Goal: Task Accomplishment & Management: Manage account settings

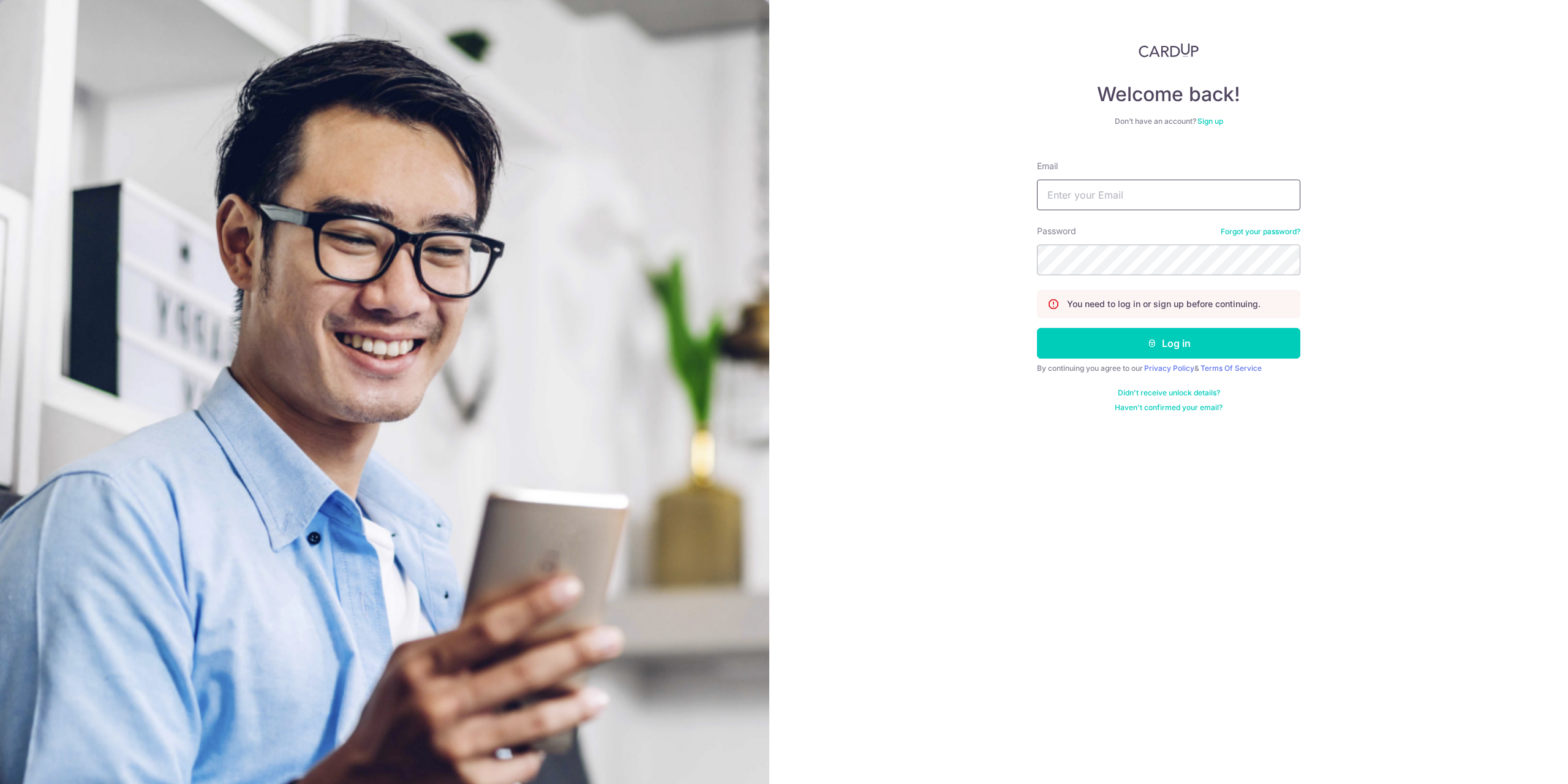
click at [1129, 194] on input "Email" at bounding box center [1168, 194] width 263 height 30
type input "[EMAIL_ADDRESS][DOMAIN_NAME]"
click at [1037, 328] on button "Log in" at bounding box center [1168, 343] width 263 height 30
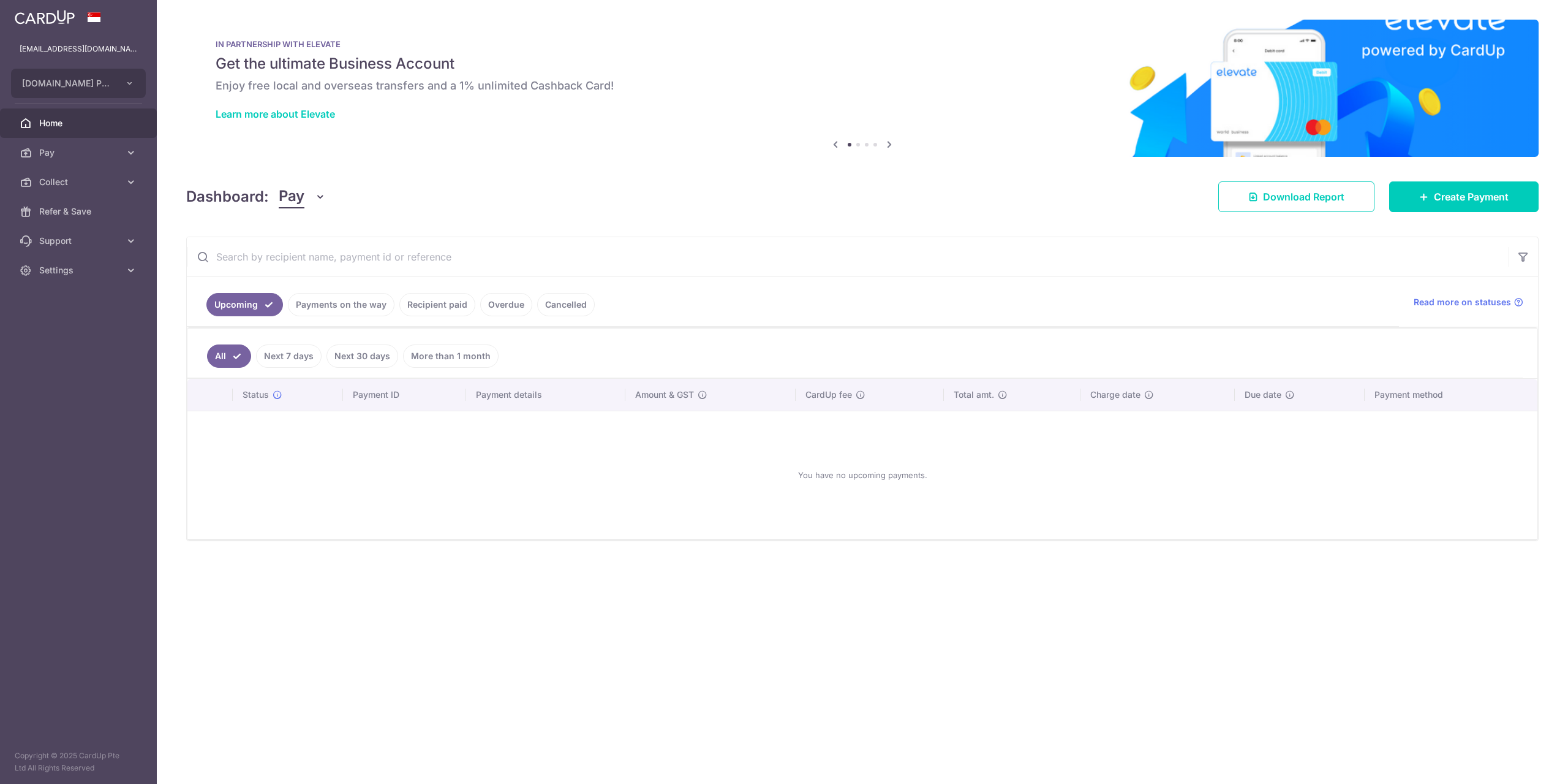
click at [328, 305] on link "Payments on the way" at bounding box center [341, 305] width 107 height 24
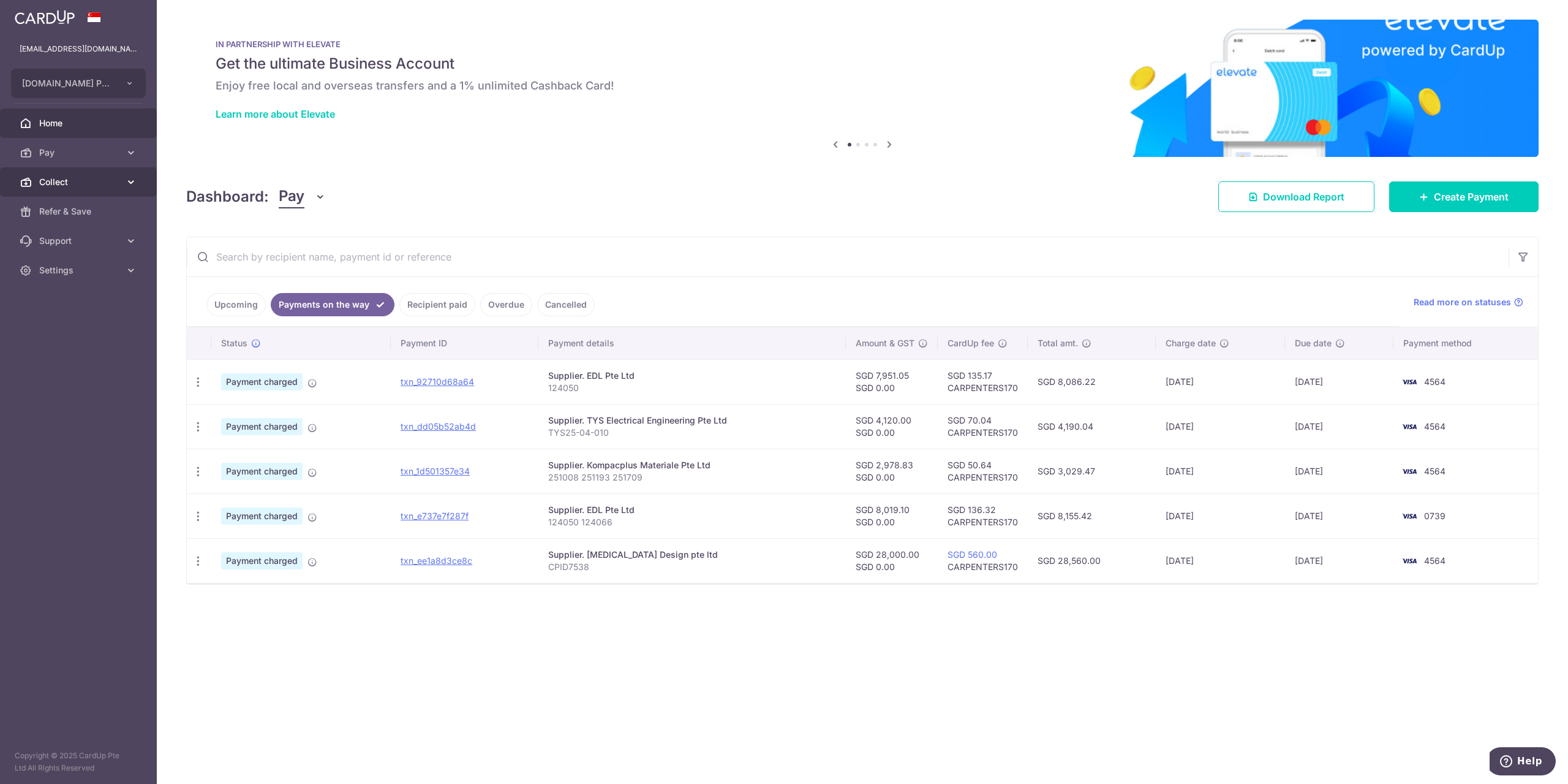
click at [71, 182] on span "Collect" at bounding box center [79, 181] width 81 height 13
click at [63, 210] on span "Dashboard" at bounding box center [79, 212] width 81 height 13
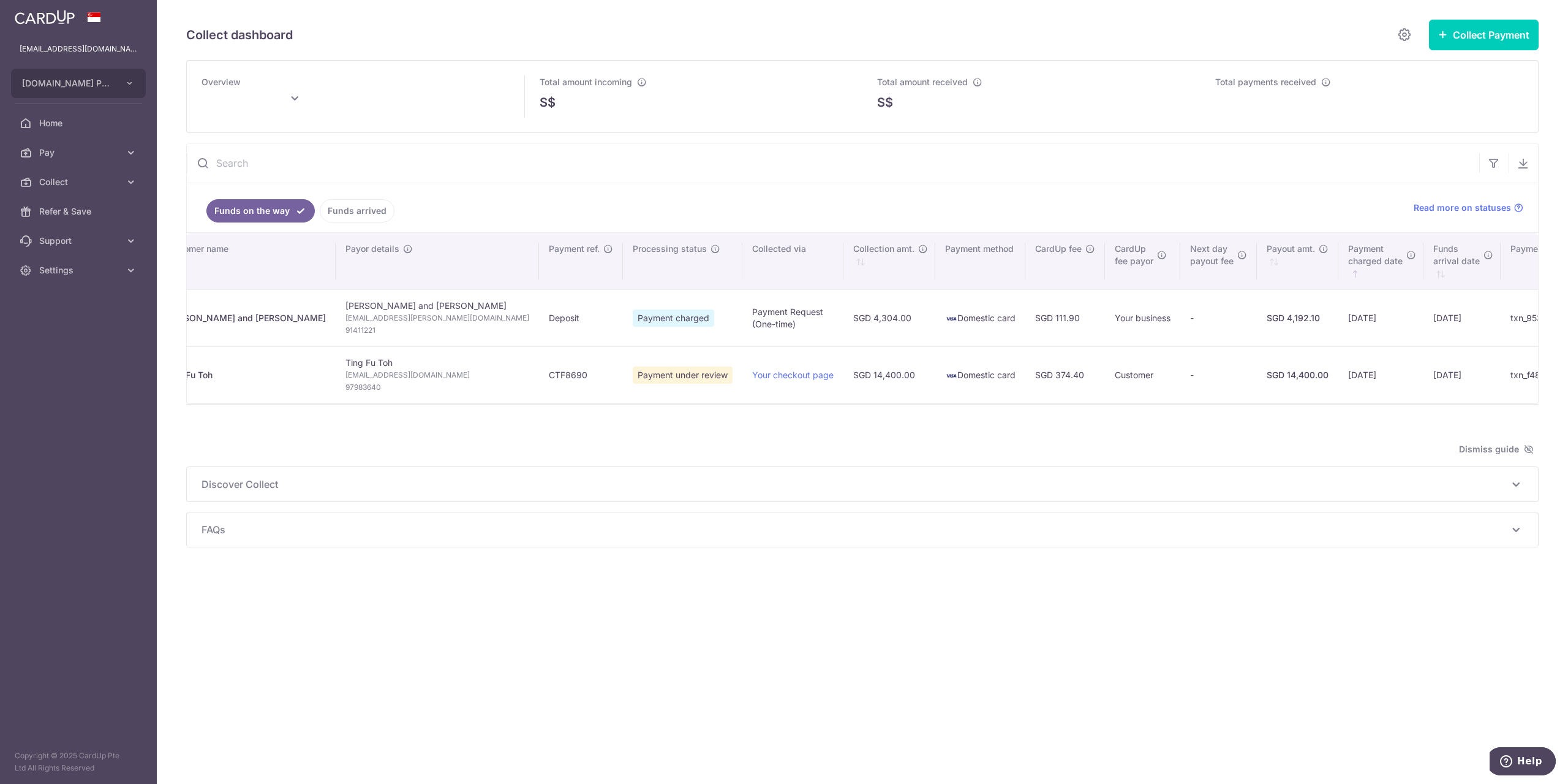
scroll to position [0, 95]
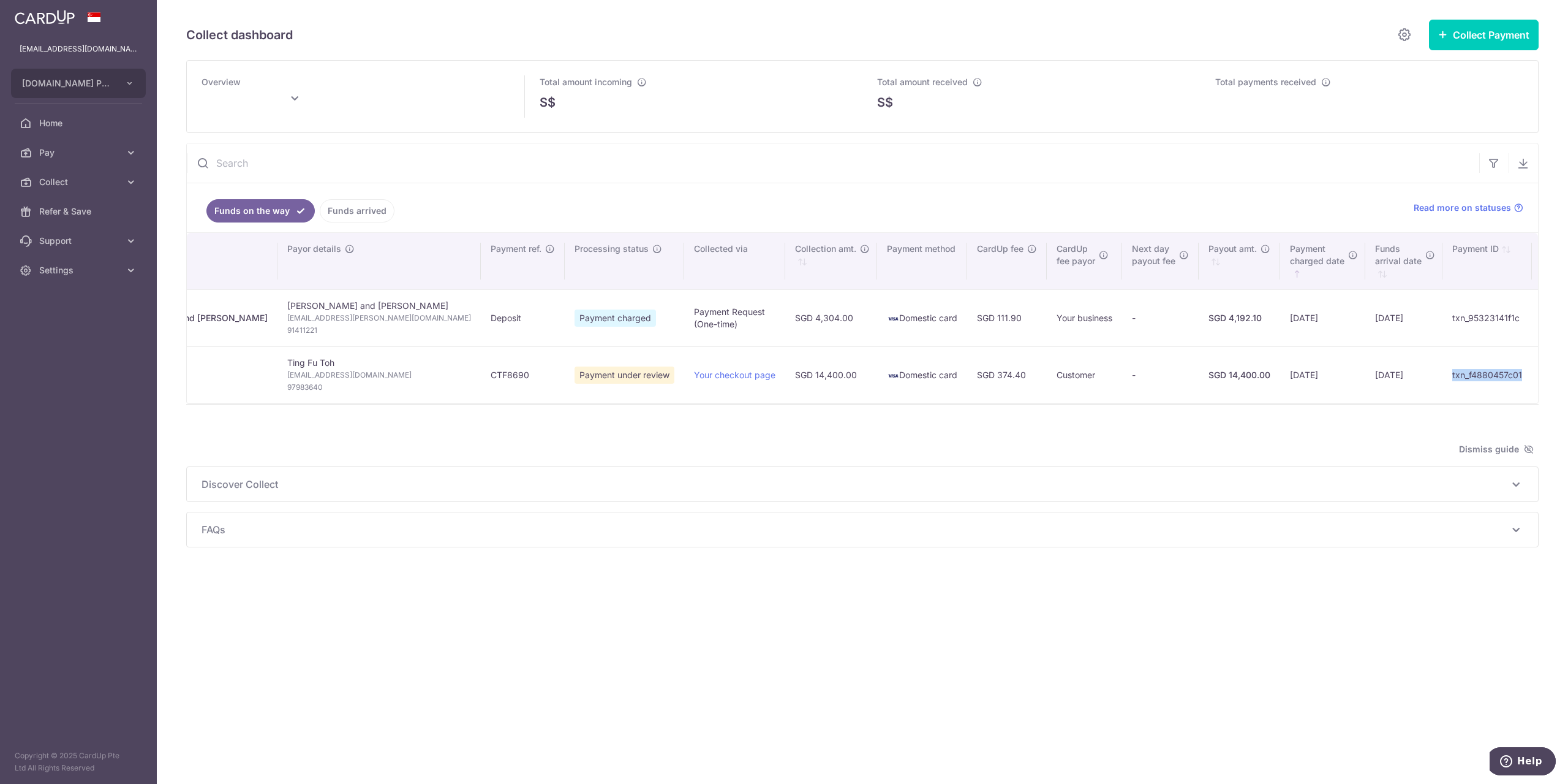
drag, startPoint x: 1467, startPoint y: 372, endPoint x: 1449, endPoint y: 380, distance: 19.7
click at [1449, 380] on td "txn_f4880457c01" at bounding box center [1487, 374] width 89 height 57
copy td "txn_f4880457c01"
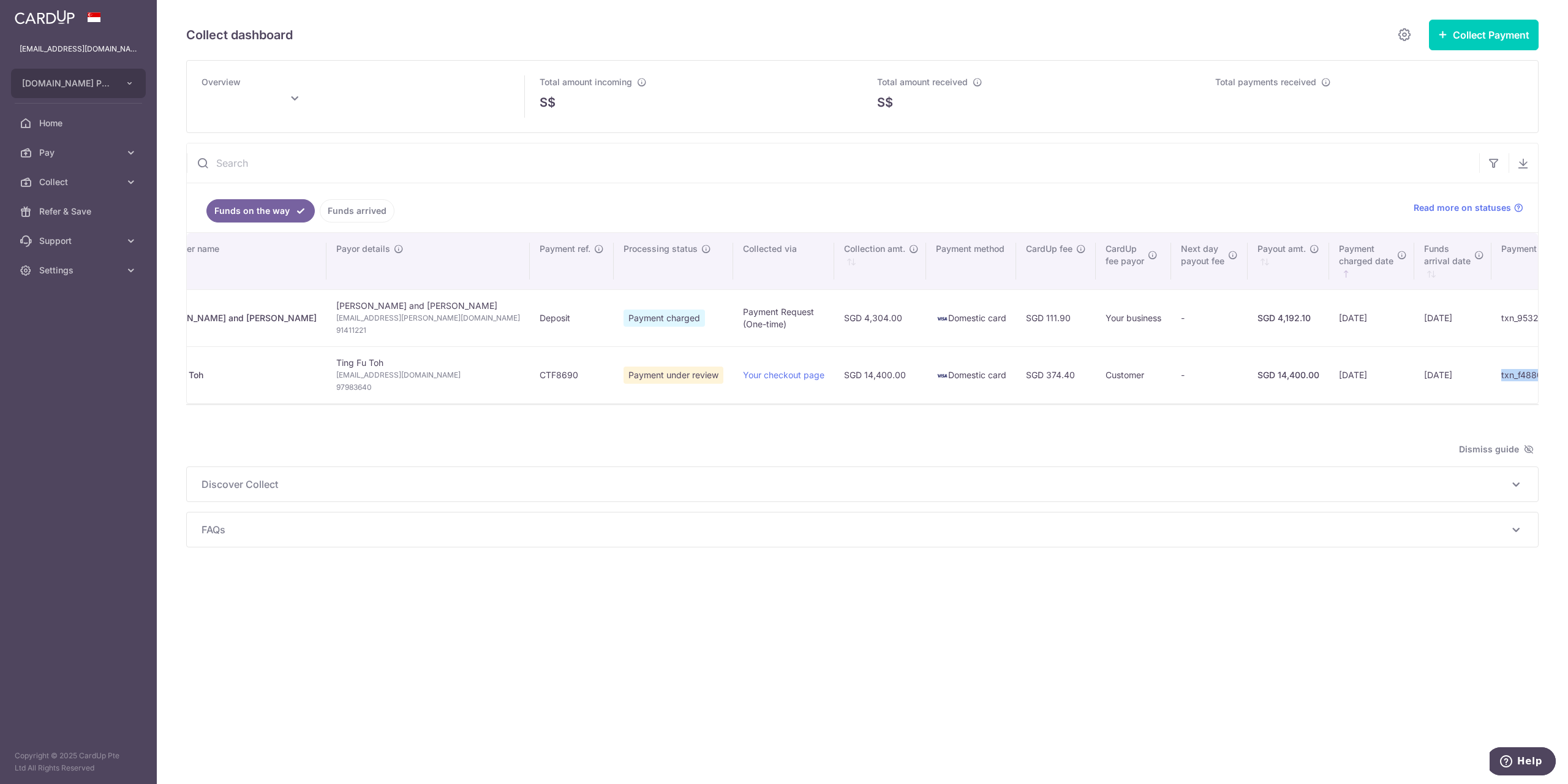
scroll to position [0, 0]
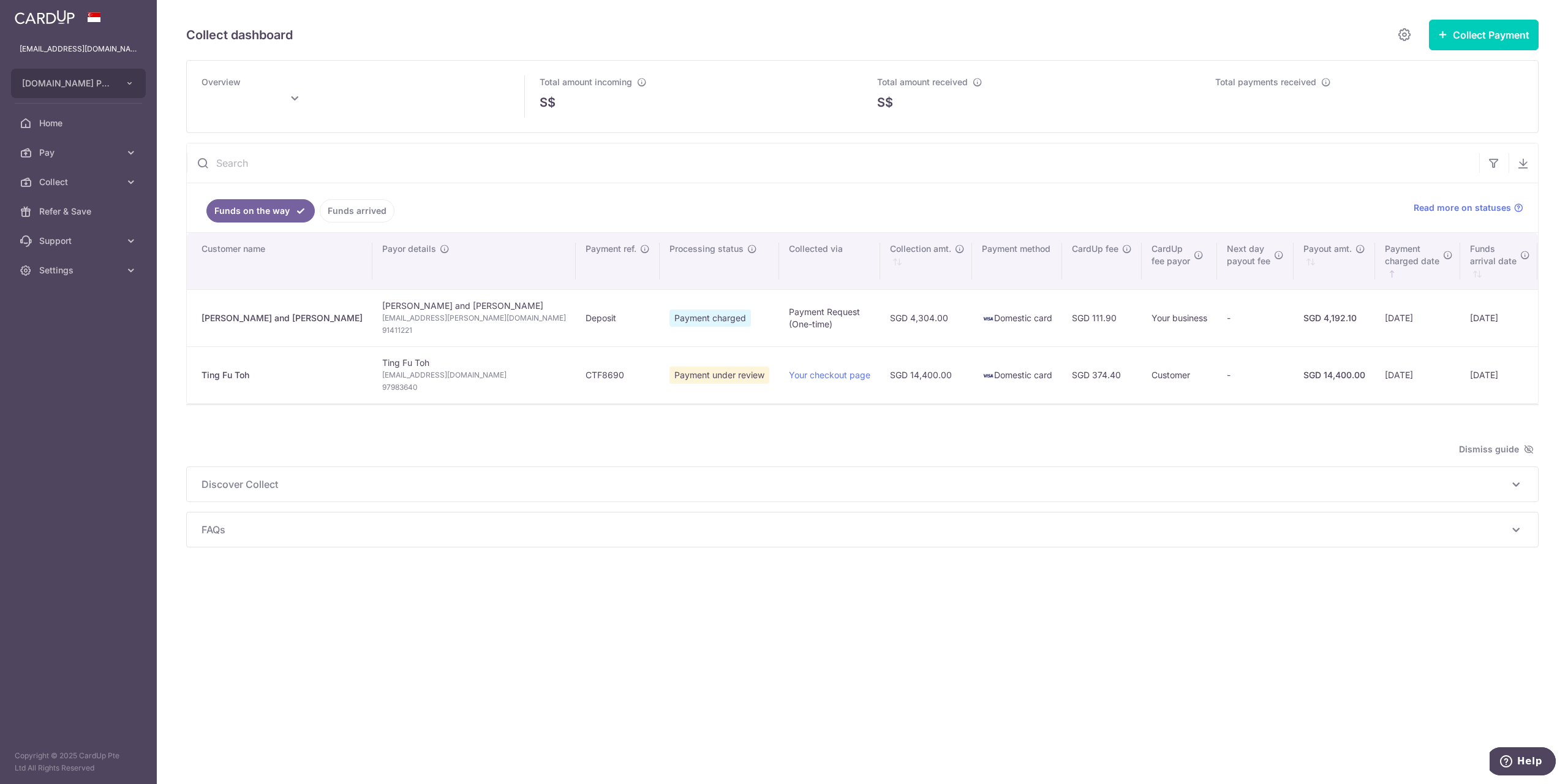
type input "[DATE]"
click at [1328, 416] on div at bounding box center [862, 411] width 1353 height 13
click at [789, 376] on link "Your checkout page" at bounding box center [830, 374] width 81 height 11
click at [1382, 628] on div "Collect dashboard Collect Payment Create request to collect payments Custom Pay…" at bounding box center [862, 392] width 1411 height 784
click at [1386, 578] on div "Collect dashboard Collect Payment Create request to collect payments Custom Pay…" at bounding box center [862, 392] width 1411 height 784
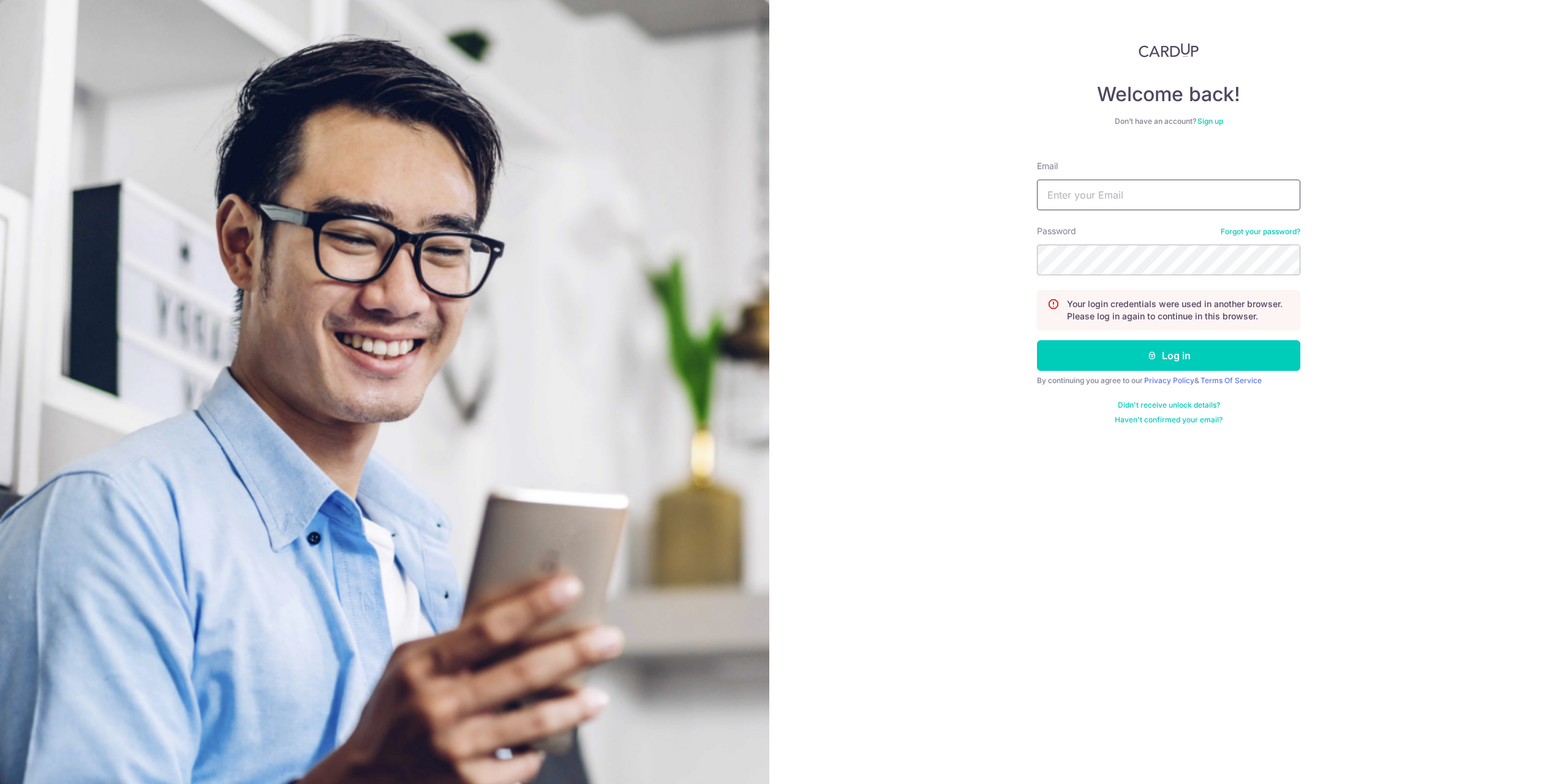
click at [1142, 195] on input "Email" at bounding box center [1168, 194] width 263 height 30
type input "[EMAIL_ADDRESS][DOMAIN_NAME]"
